Goal: Task Accomplishment & Management: Use online tool/utility

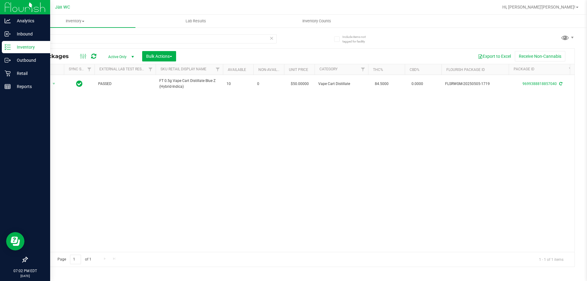
drag, startPoint x: 35, startPoint y: 40, endPoint x: 14, endPoint y: 42, distance: 21.5
click at [14, 42] on div "Analytics Inbound Inventory Outbound Retail Reports 07:02 PM EDT [DATE] 08/27 J…" at bounding box center [293, 140] width 587 height 281
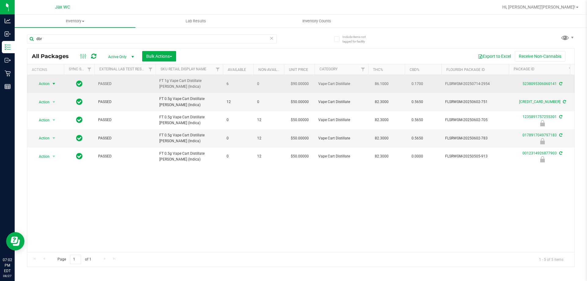
click at [45, 85] on span "Action" at bounding box center [41, 84] width 17 height 9
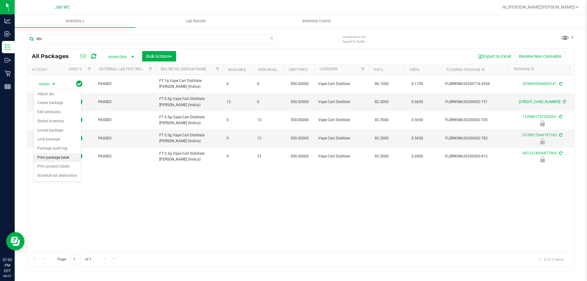
click at [66, 160] on li "Print package label" at bounding box center [57, 157] width 47 height 9
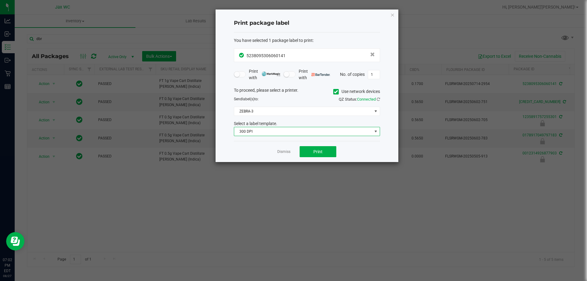
click at [293, 132] on span "300 DPI" at bounding box center [303, 131] width 138 height 9
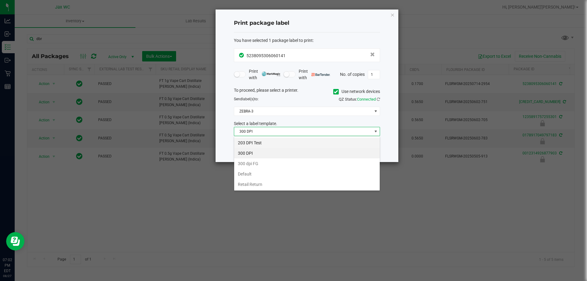
scroll to position [9, 146]
click at [257, 140] on li "203 DPI Test" at bounding box center [307, 143] width 146 height 10
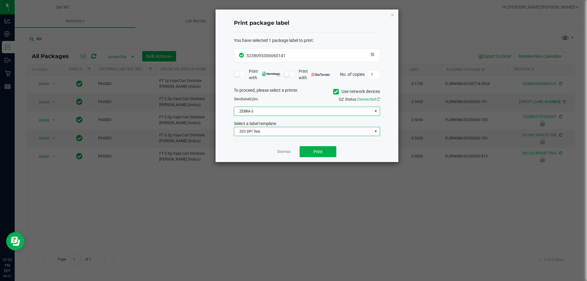
click at [260, 110] on span "ZEBRA-3" at bounding box center [303, 111] width 138 height 9
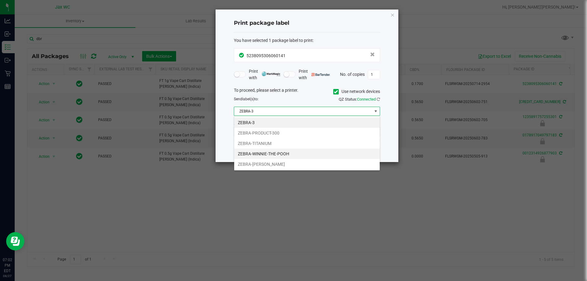
click at [272, 154] on li "ZEBRA-WINNIE-THE-POOH" at bounding box center [307, 154] width 146 height 10
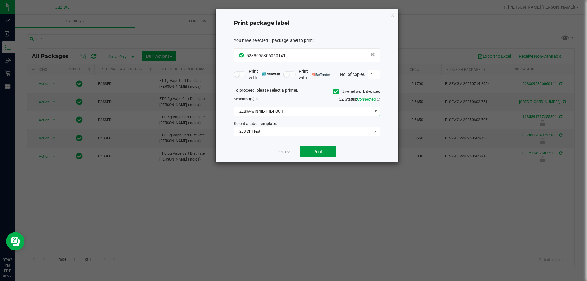
click at [308, 157] on button "Print" at bounding box center [318, 151] width 37 height 11
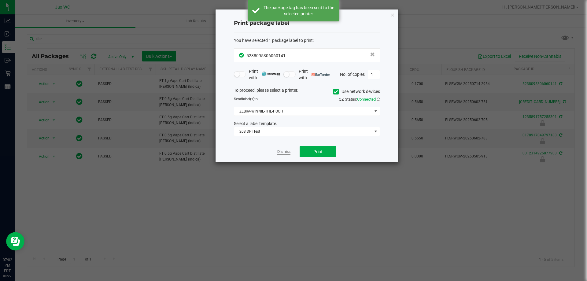
click at [284, 153] on link "Dismiss" at bounding box center [284, 151] width 13 height 5
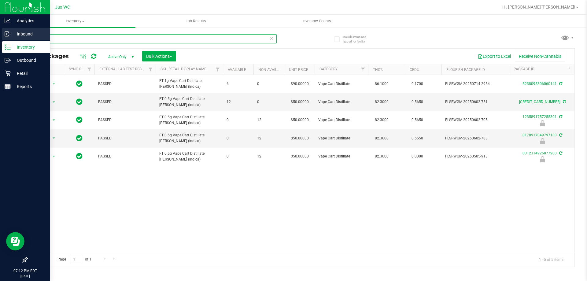
drag, startPoint x: 47, startPoint y: 39, endPoint x: 0, endPoint y: 36, distance: 46.6
click at [0, 35] on div "Analytics Inbound Inventory Outbound Retail Reports 07:12 PM EDT [DATE] 08/27 J…" at bounding box center [293, 140] width 587 height 281
type input "ppu"
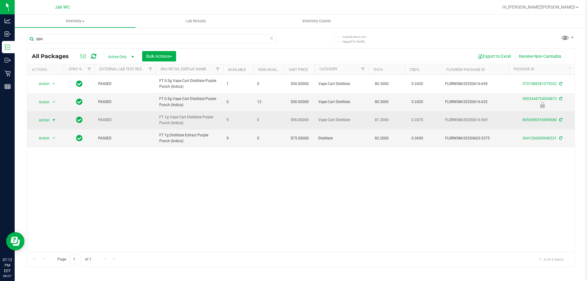
click at [52, 121] on span "select" at bounding box center [53, 120] width 5 height 5
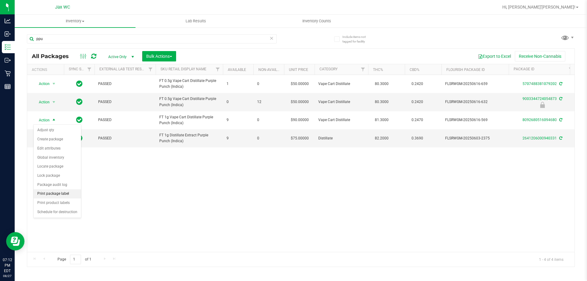
click at [68, 192] on li "Print package label" at bounding box center [57, 193] width 47 height 9
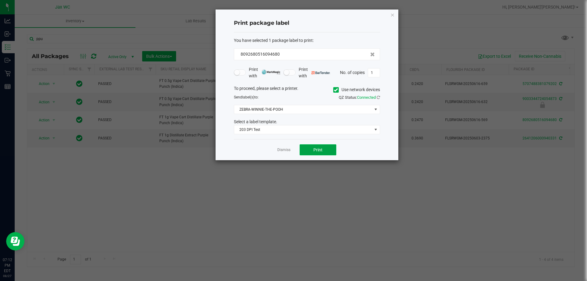
click at [313, 149] on button "Print" at bounding box center [318, 149] width 37 height 11
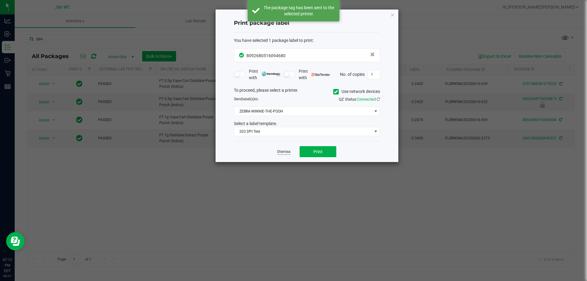
click at [280, 151] on link "Dismiss" at bounding box center [284, 151] width 13 height 5
